Goal: Transaction & Acquisition: Purchase product/service

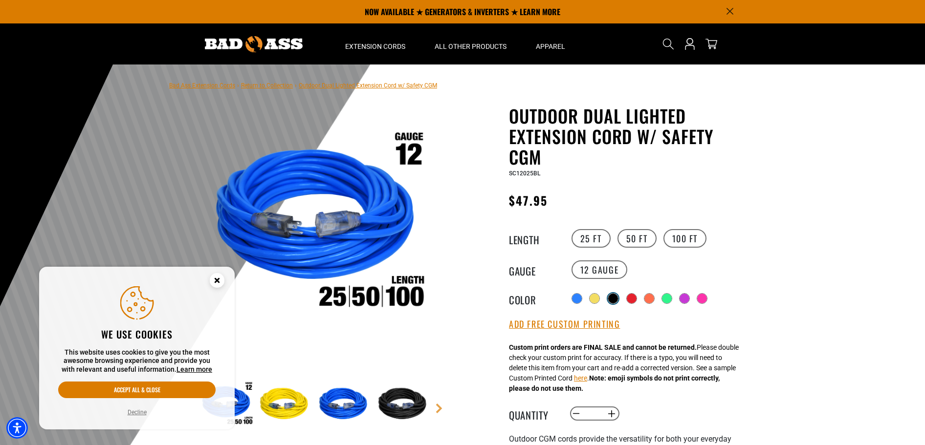
click at [614, 296] on div at bounding box center [613, 299] width 10 height 10
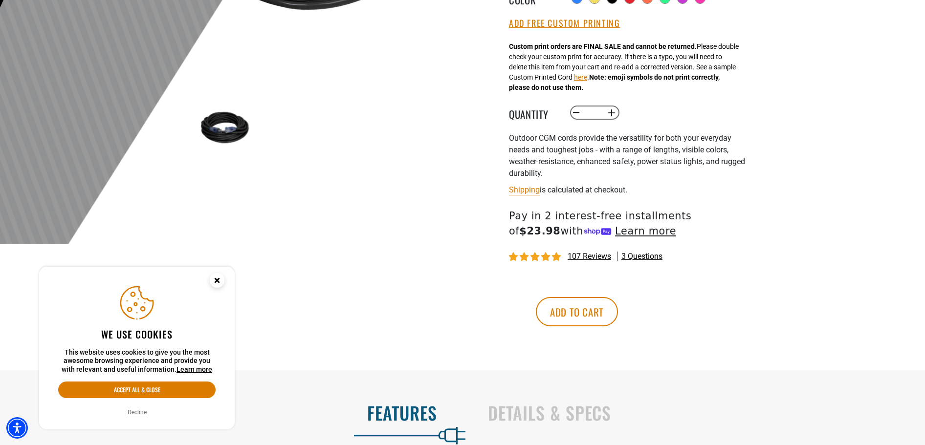
scroll to position [449, 0]
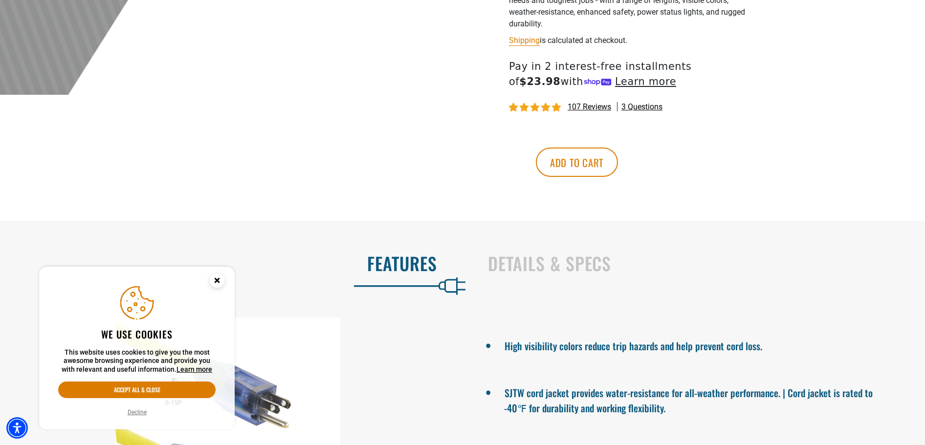
click at [216, 280] on circle "Close this option" at bounding box center [217, 280] width 15 height 15
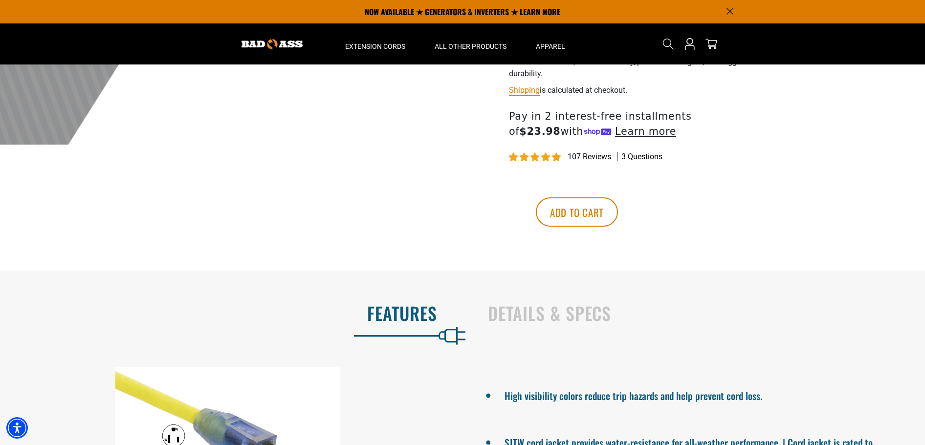
scroll to position [0, 0]
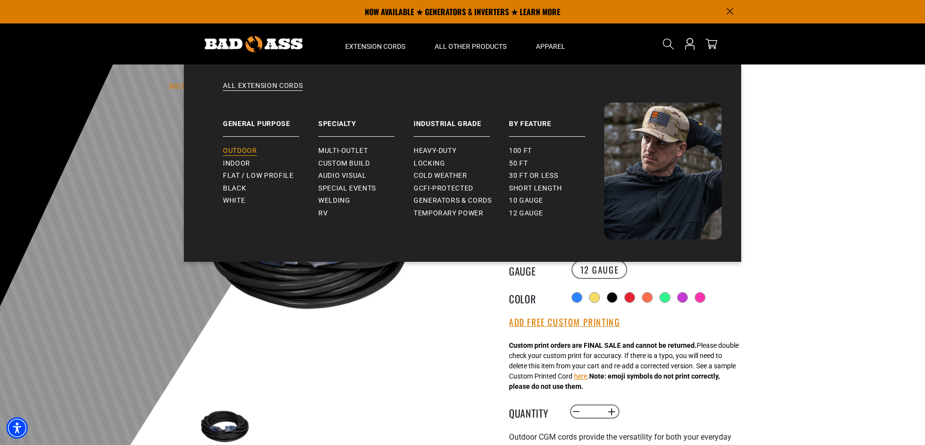
click at [245, 152] on span "Outdoor" at bounding box center [240, 151] width 34 height 9
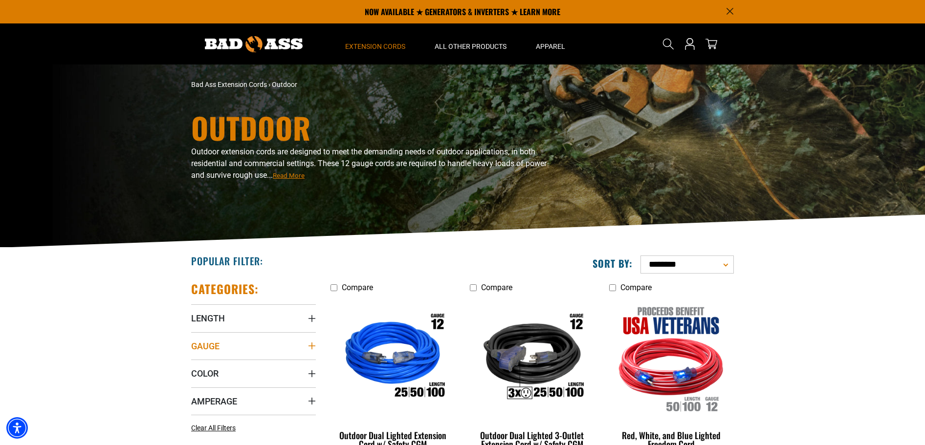
click at [310, 348] on icon "Gauge" at bounding box center [312, 346] width 8 height 8
click at [194, 367] on icon at bounding box center [195, 366] width 8 height 13
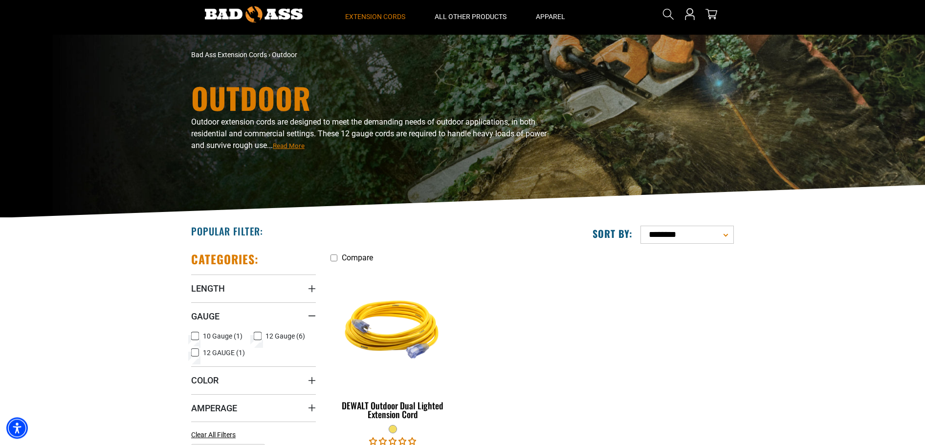
scroll to position [50, 0]
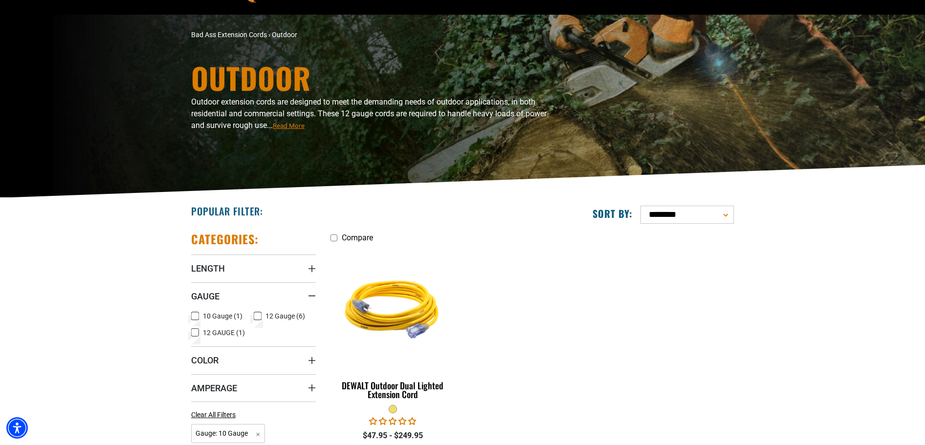
click at [255, 315] on icon at bounding box center [258, 316] width 8 height 13
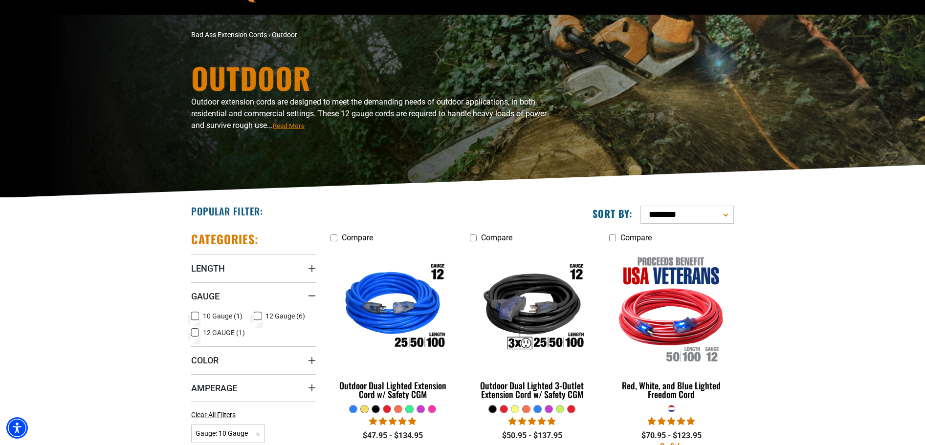
click at [194, 313] on rect at bounding box center [195, 316] width 8 height 8
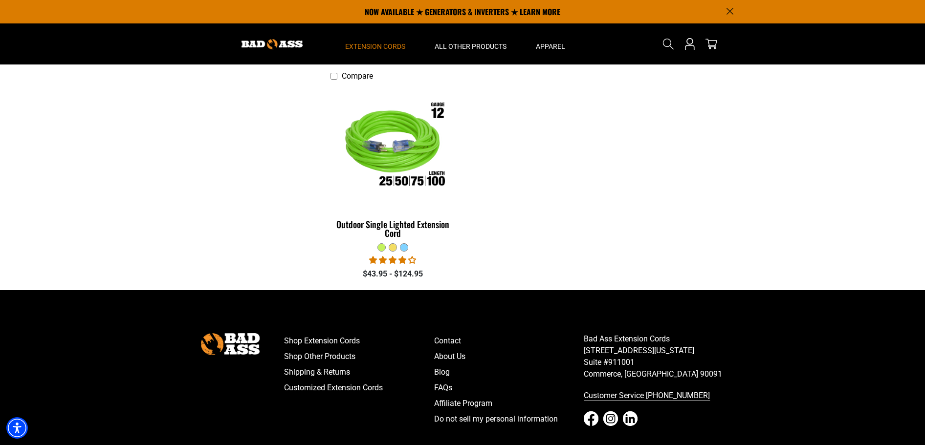
scroll to position [200, 0]
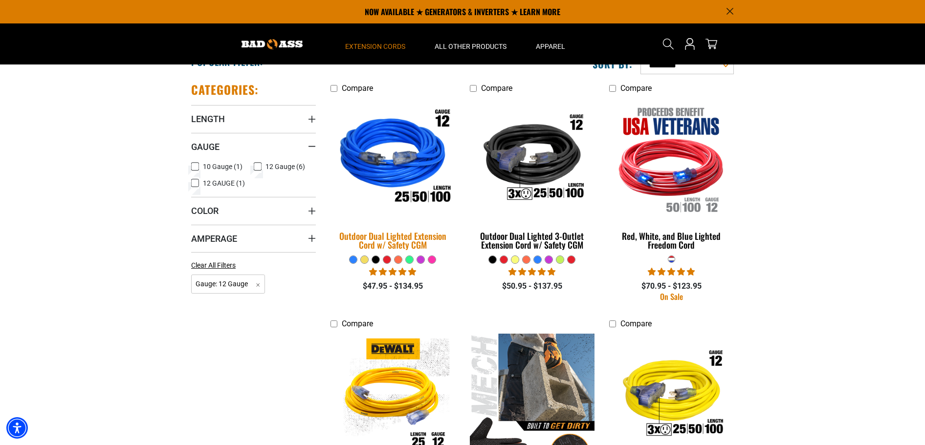
click at [404, 144] on img at bounding box center [393, 158] width 137 height 125
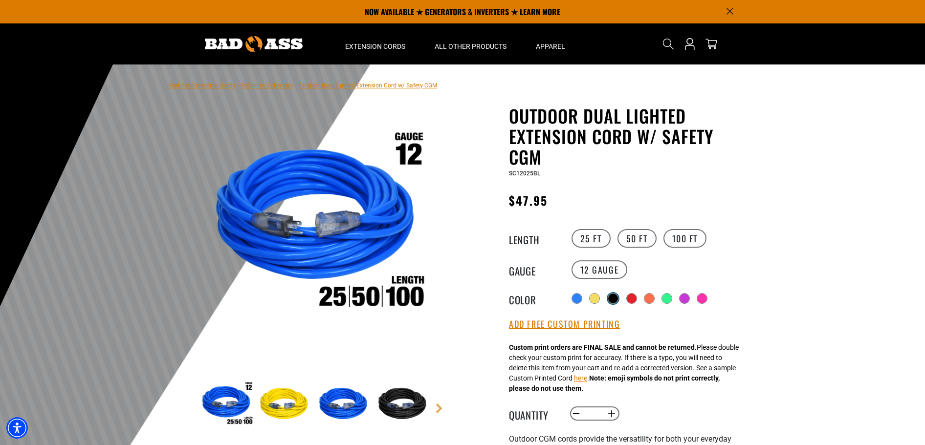
click at [614, 298] on div at bounding box center [613, 299] width 10 height 10
